Goal: Task Accomplishment & Management: Complete application form

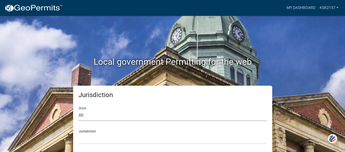
click at [160, 118] on select "All [US_STATE] [US_STATE] [US_STATE] [US_STATE] [US_STATE] [US_STATE] [US_STATE…" at bounding box center [173, 115] width 188 height 11
click at [106, 118] on select "All [US_STATE] [US_STATE] [US_STATE] [US_STATE] [US_STATE] [US_STATE] [US_STATE…" at bounding box center [173, 115] width 188 height 11
select select "[US_STATE]"
click at [79, 110] on select "All [US_STATE] [US_STATE] [US_STATE] [US_STATE] [US_STATE] [US_STATE] [US_STATE…" at bounding box center [173, 115] width 188 height 11
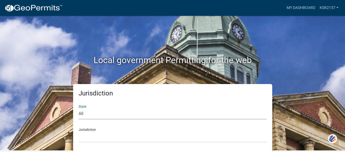
scroll to position [2, 0]
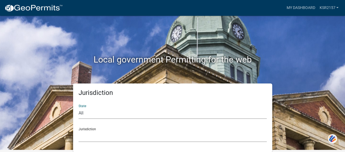
click at [176, 135] on select "City of [GEOGRAPHIC_DATA], [US_STATE] City of [GEOGRAPHIC_DATA], [US_STATE] Cit…" at bounding box center [173, 136] width 188 height 11
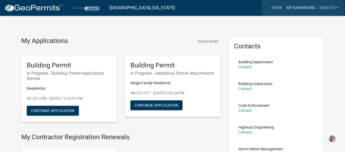
click at [303, 6] on link "My Dashboard" at bounding box center [300, 8] width 33 height 10
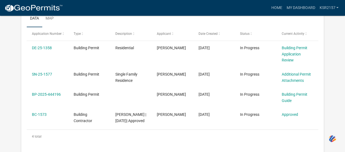
scroll to position [85, 0]
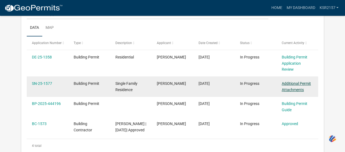
click at [288, 84] on link "Additional Permit Attachments" at bounding box center [296, 87] width 29 height 11
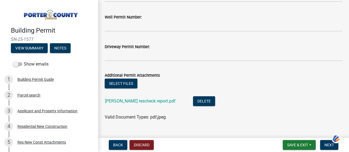
scroll to position [10, 0]
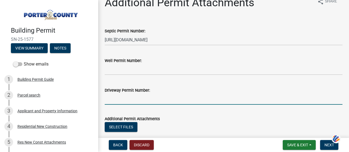
click at [140, 102] on input "Driveway Permit Number:" at bounding box center [224, 99] width 238 height 11
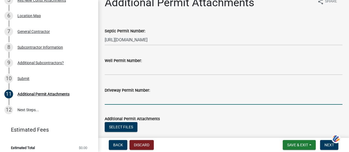
scroll to position [0, 0]
